Goal: Information Seeking & Learning: Learn about a topic

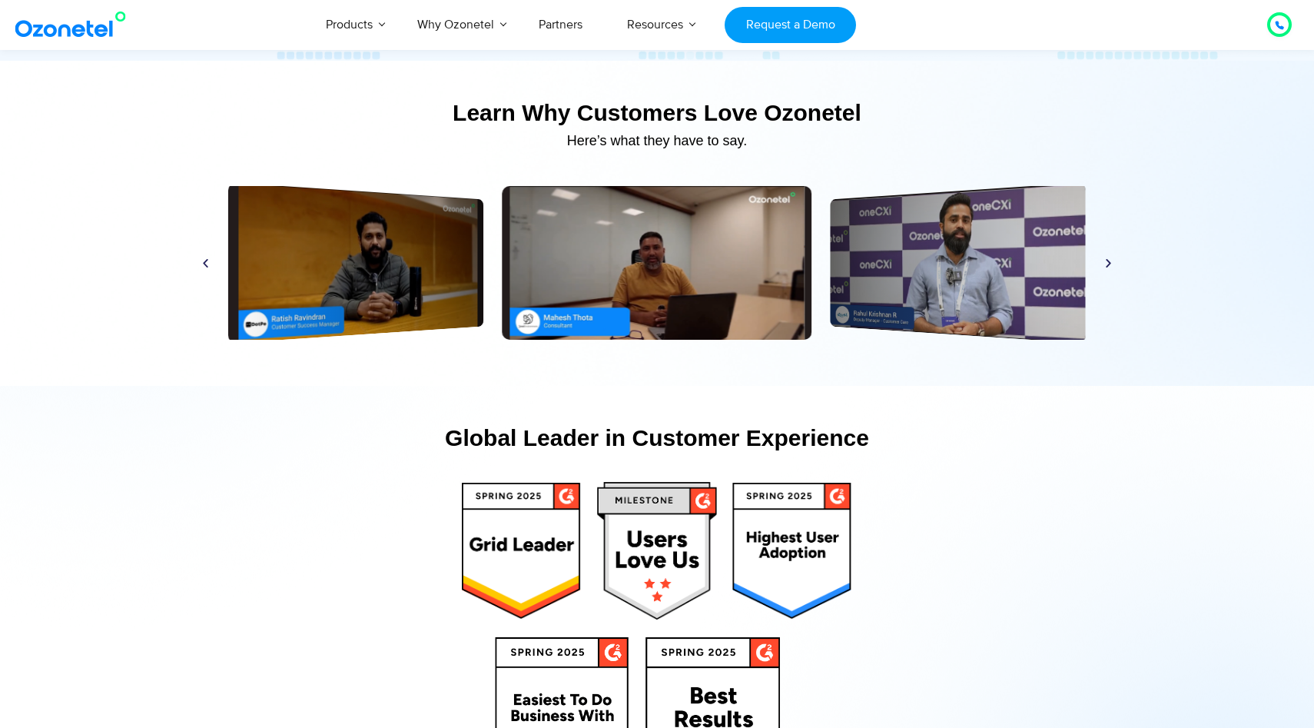
scroll to position [8310, 0]
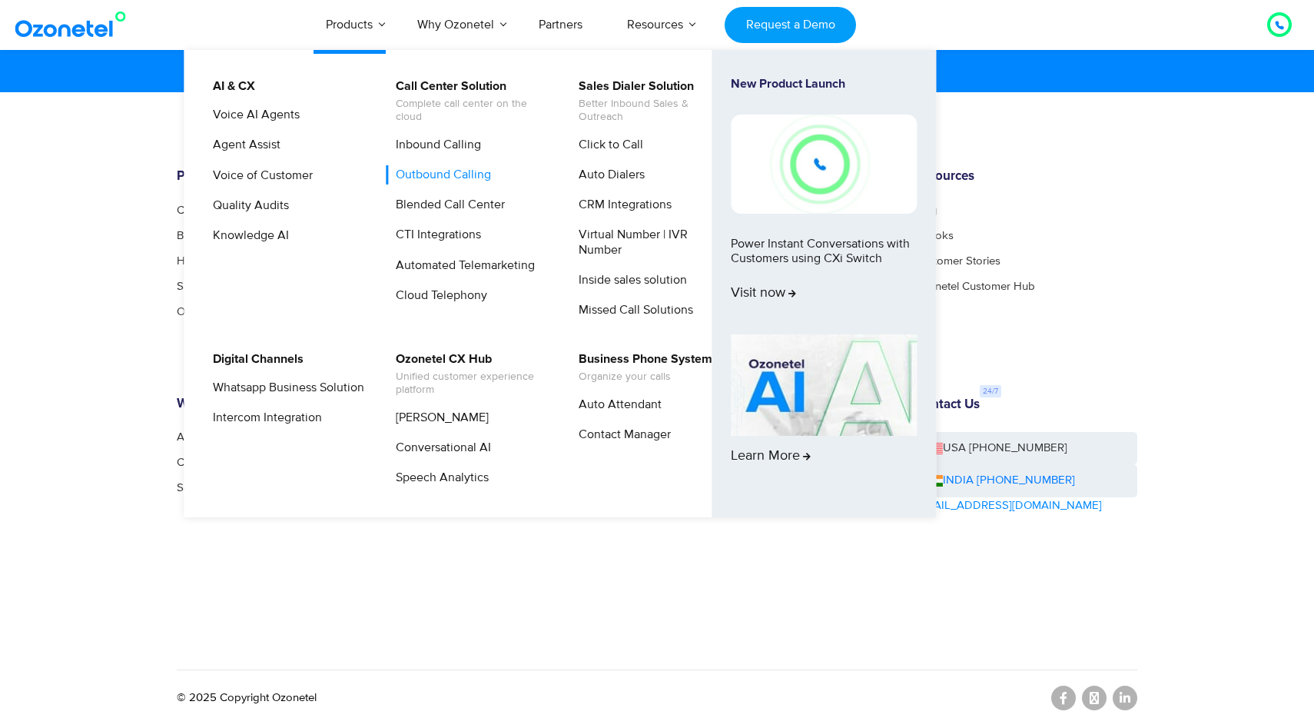
click at [449, 178] on link "Outbound Calling" at bounding box center [440, 174] width 108 height 19
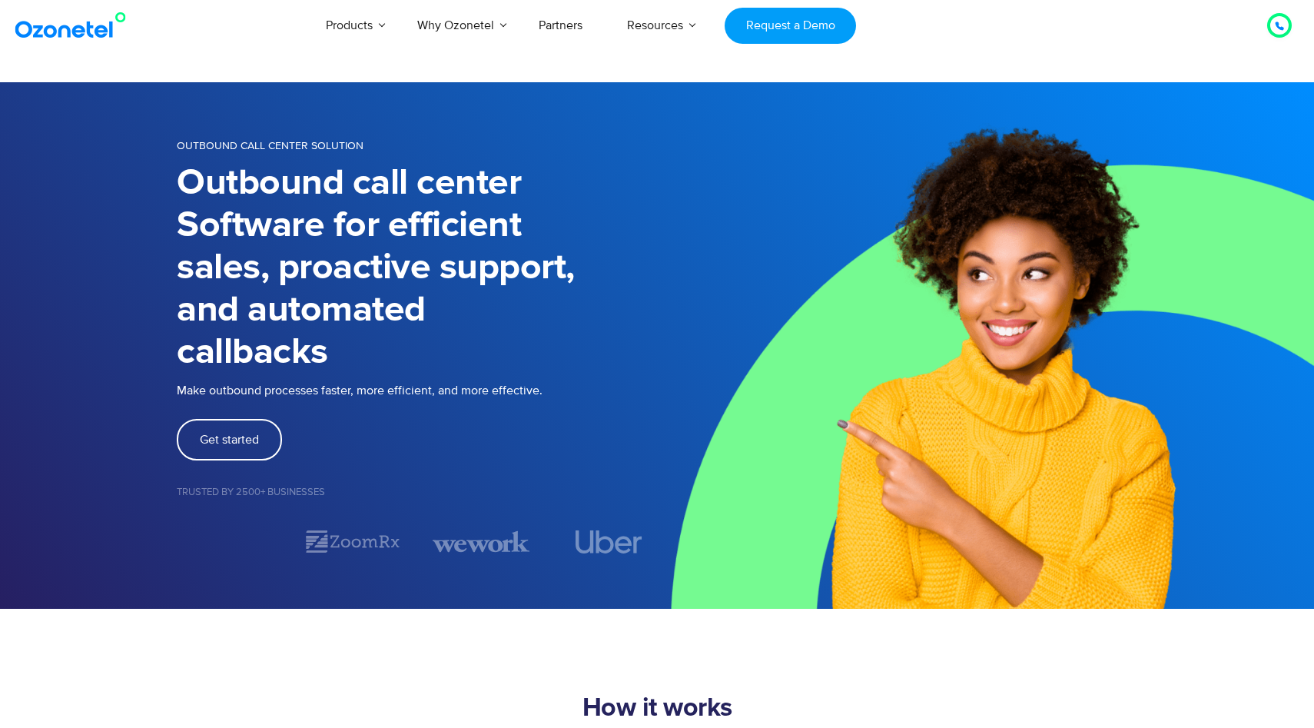
click at [792, 271] on img at bounding box center [985, 345] width 657 height 527
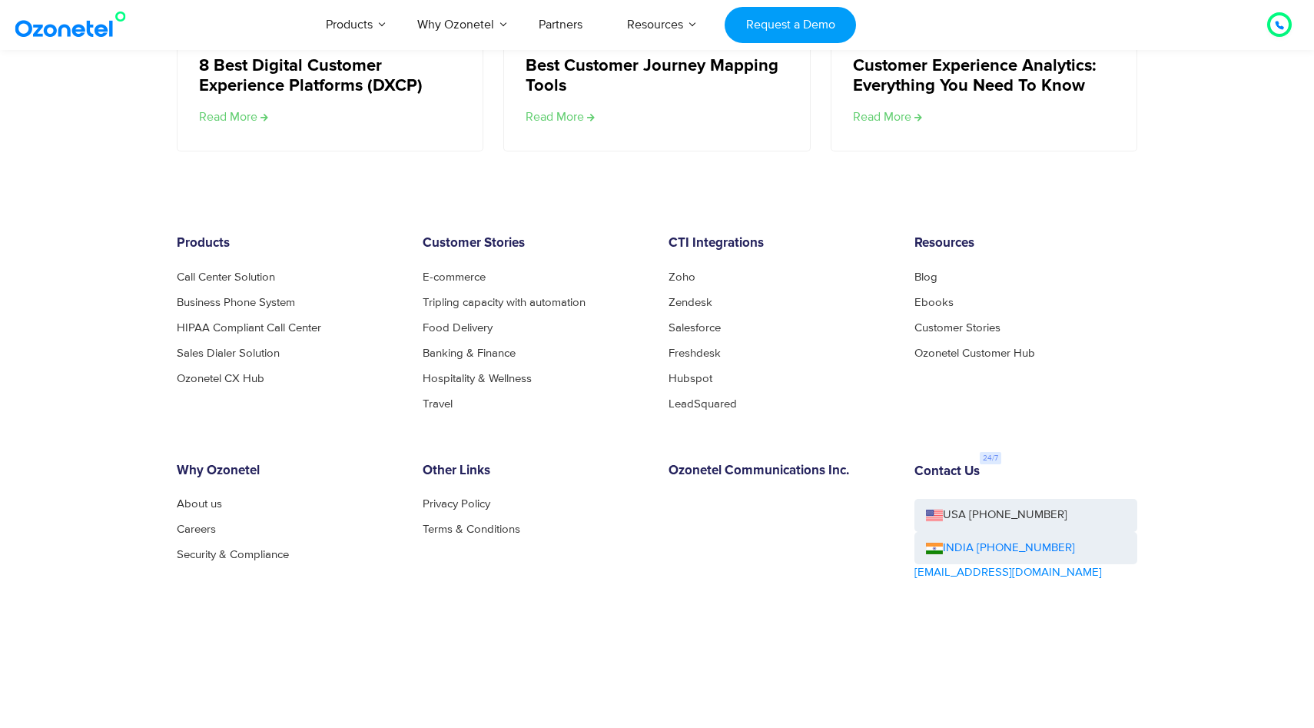
scroll to position [5428, 0]
